Goal: Check status

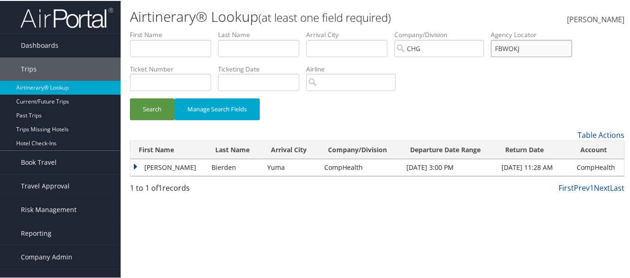
drag, startPoint x: 535, startPoint y: 50, endPoint x: 483, endPoint y: 52, distance: 52.5
click at [483, 29] on ul "First Name Last Name Departure City Arrival City Company/Division [GEOGRAPHIC_D…" at bounding box center [377, 29] width 494 height 0
paste input "MRBEOH"
type input "MRBEOH"
click at [150, 109] on button "Search" at bounding box center [152, 108] width 45 height 22
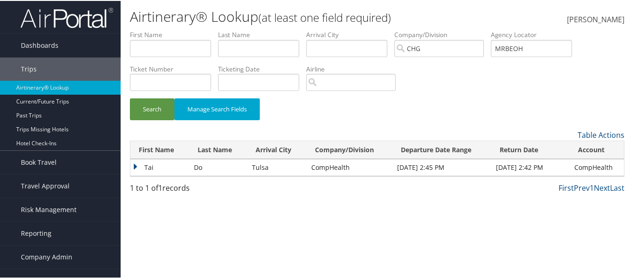
click at [139, 163] on td "Tai" at bounding box center [159, 166] width 59 height 17
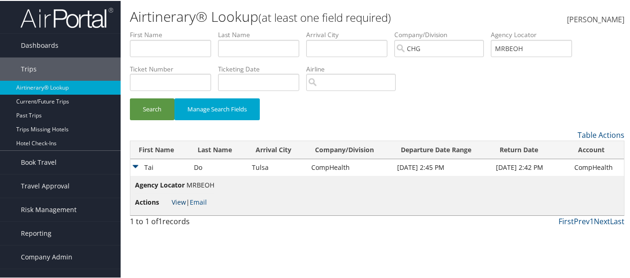
click at [178, 200] on link "View" at bounding box center [179, 201] width 14 height 9
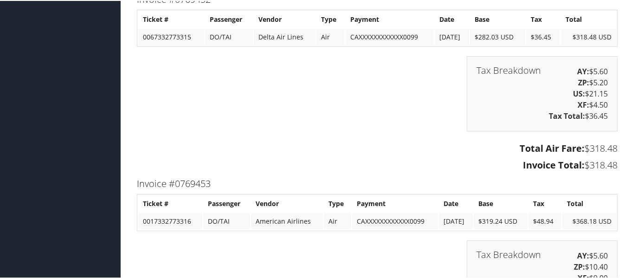
scroll to position [1298, 0]
